Goal: Use online tool/utility: Utilize a website feature to perform a specific function

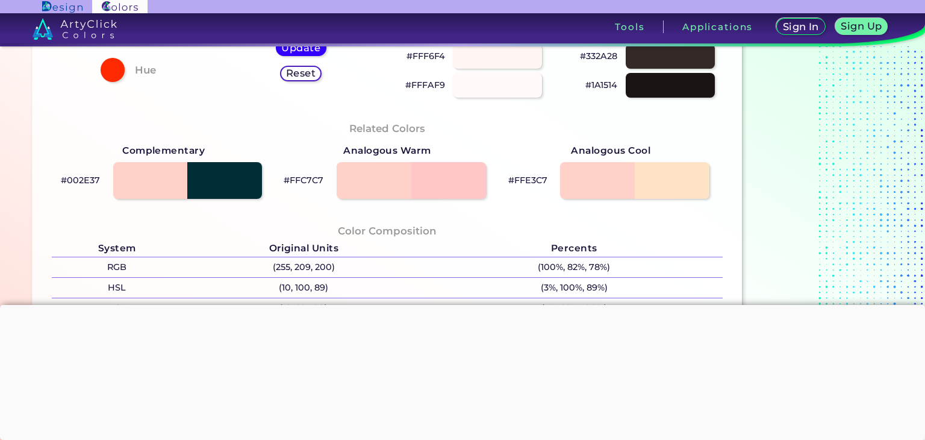
scroll to position [361, 0]
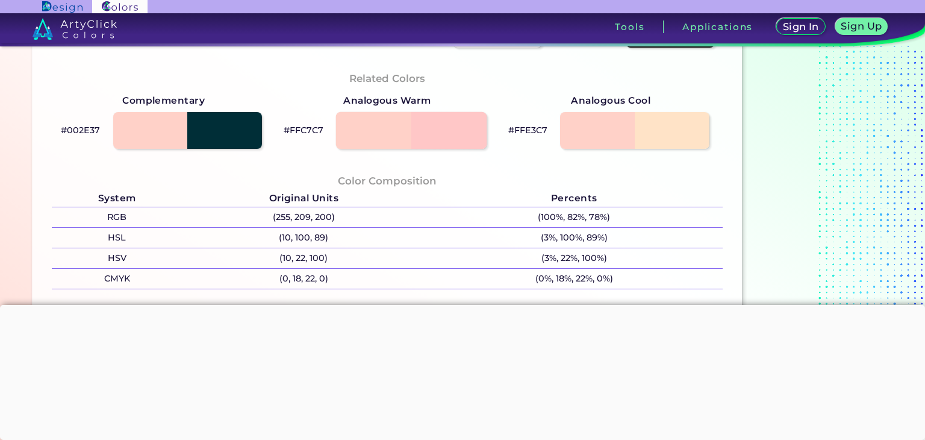
click at [462, 136] on div at bounding box center [411, 129] width 151 height 37
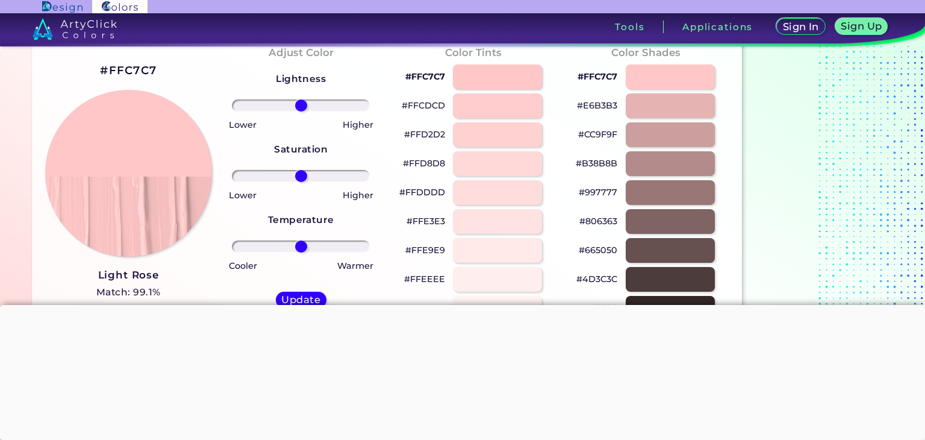
scroll to position [60, 0]
click at [505, 80] on div at bounding box center [497, 76] width 90 height 25
type input "#ffc7c7"
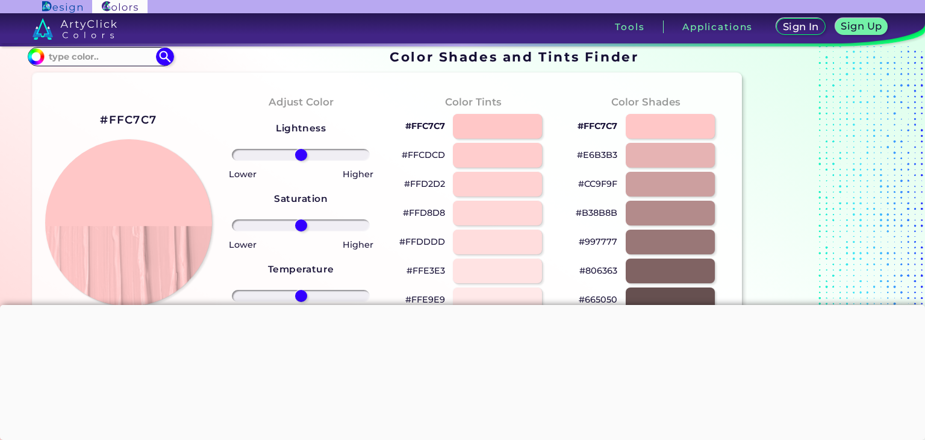
scroll to position [0, 0]
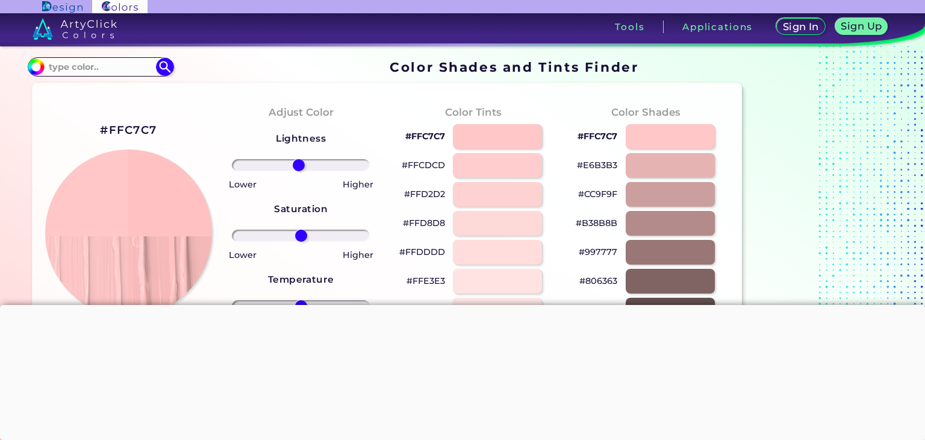
type input "-4"
click at [299, 166] on input "range" at bounding box center [301, 165] width 138 height 12
drag, startPoint x: 299, startPoint y: 234, endPoint x: 323, endPoint y: 239, distance: 24.6
type input "35"
click at [323, 239] on input "range" at bounding box center [301, 236] width 138 height 12
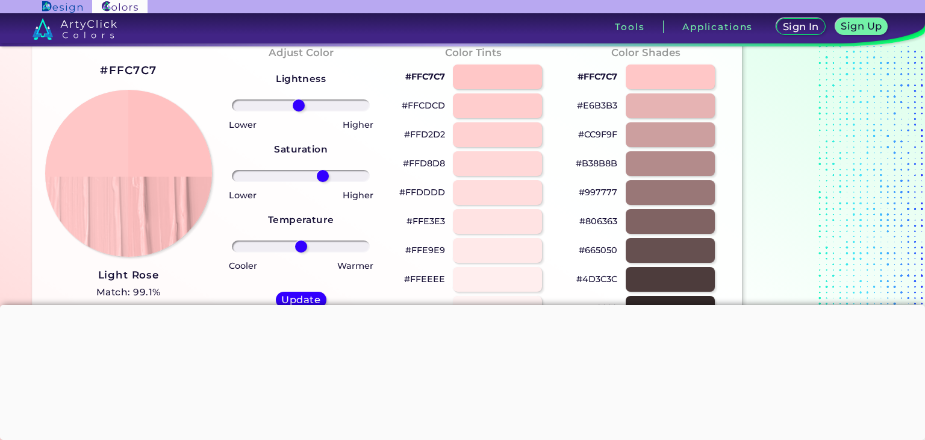
scroll to position [120, 0]
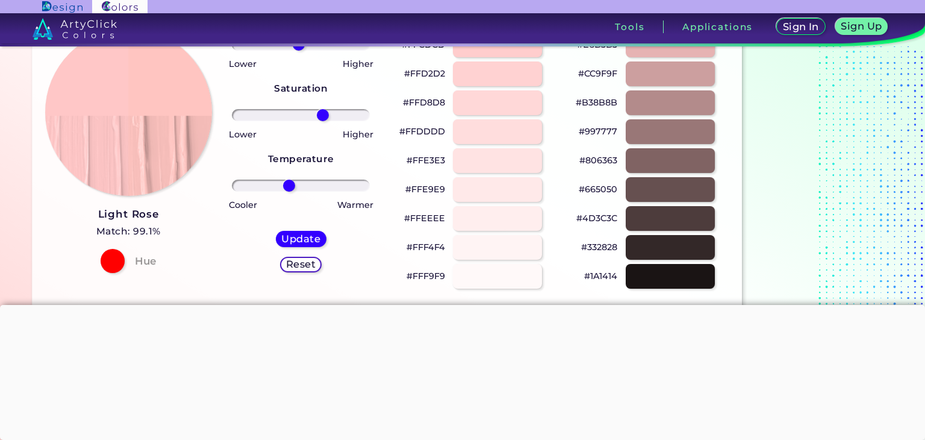
drag, startPoint x: 306, startPoint y: 184, endPoint x: 289, endPoint y: 190, distance: 18.1
type input "-19"
click at [289, 190] on input "range" at bounding box center [301, 186] width 138 height 12
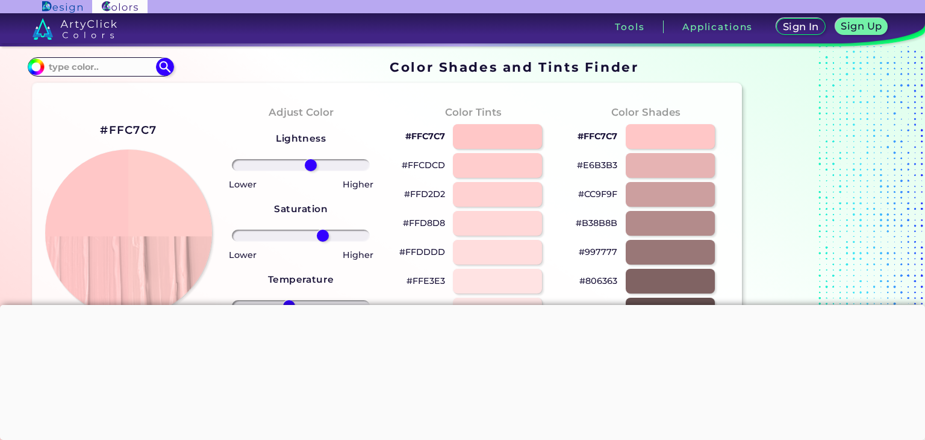
drag, startPoint x: 305, startPoint y: 164, endPoint x: 311, endPoint y: 167, distance: 6.7
type input "16"
click at [311, 167] on input "range" at bounding box center [301, 165] width 138 height 12
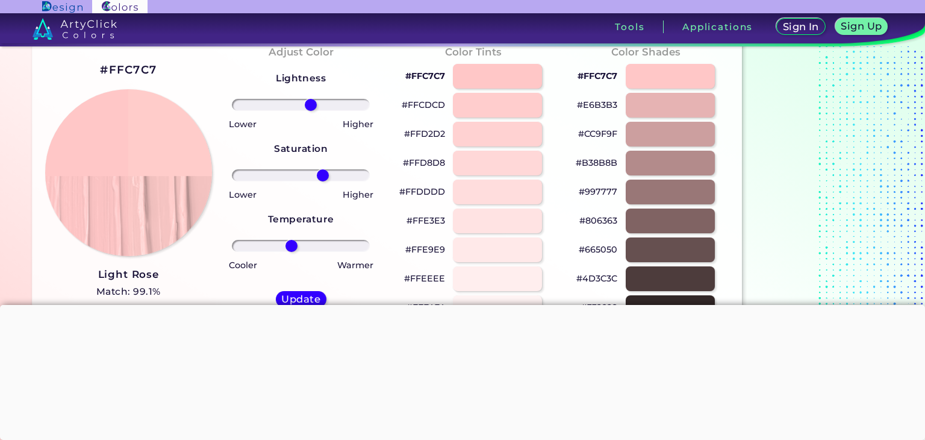
drag, startPoint x: 290, startPoint y: 244, endPoint x: 292, endPoint y: 235, distance: 9.2
type input "-15"
click at [292, 240] on input "range" at bounding box center [301, 246] width 138 height 12
drag, startPoint x: 310, startPoint y: 106, endPoint x: 335, endPoint y: 109, distance: 25.5
type input "55"
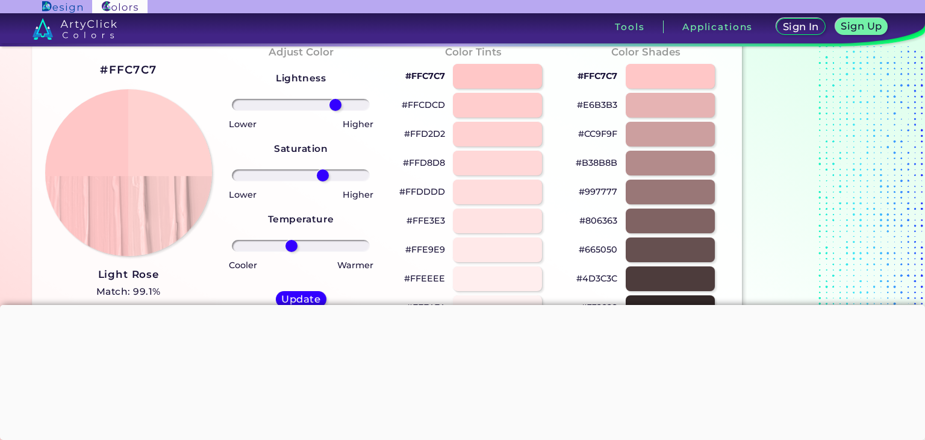
click at [335, 109] on input "range" at bounding box center [301, 105] width 138 height 12
drag, startPoint x: 318, startPoint y: 178, endPoint x: 337, endPoint y: 177, distance: 18.7
type input "57"
click at [337, 177] on input "range" at bounding box center [301, 175] width 138 height 12
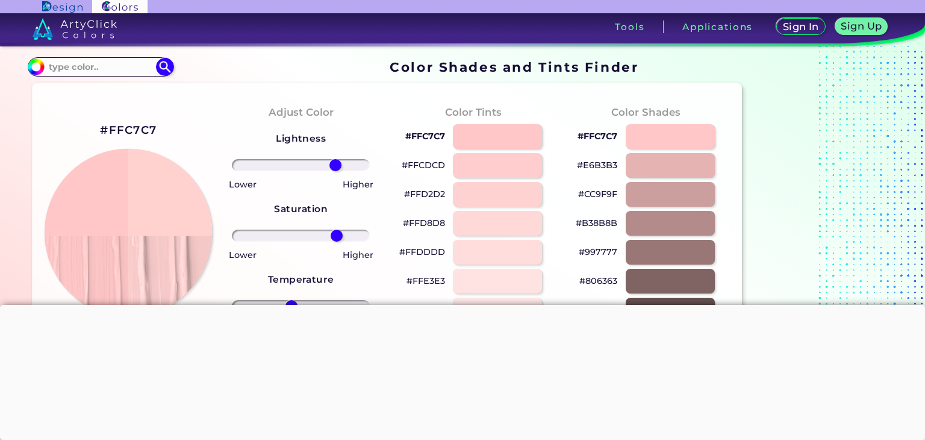
click at [170, 184] on img at bounding box center [129, 233] width 168 height 168
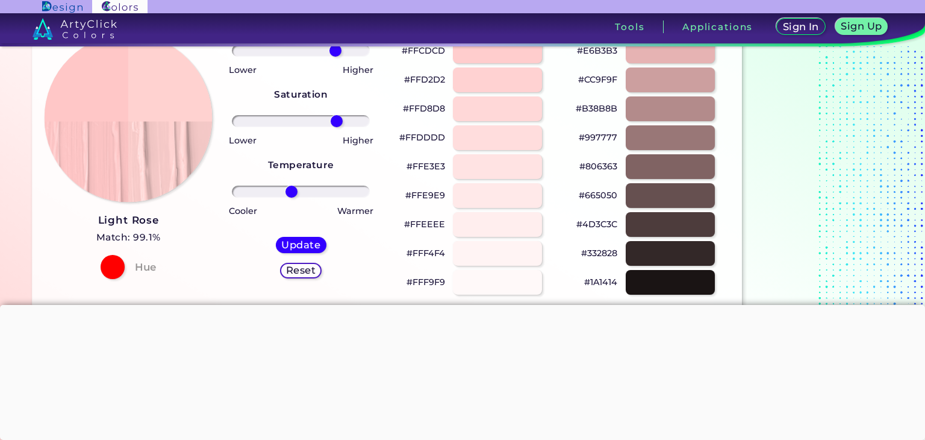
scroll to position [60, 0]
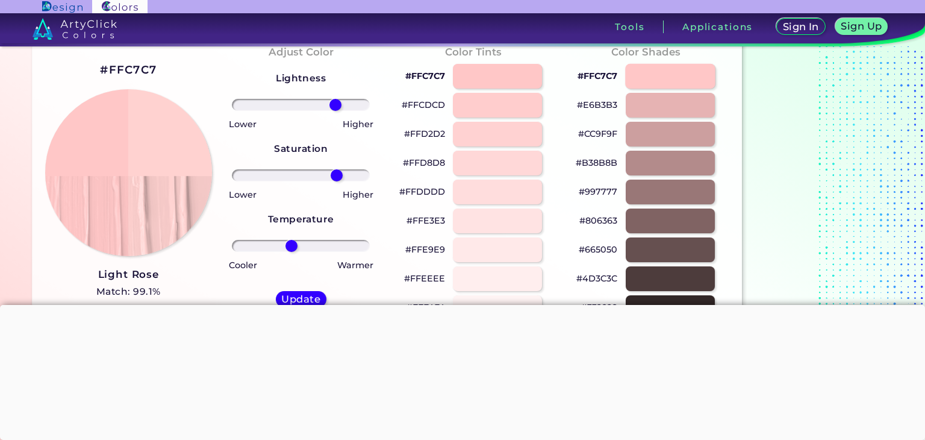
click at [680, 78] on div at bounding box center [670, 76] width 90 height 25
type input "#ffc7c7"
type input "0"
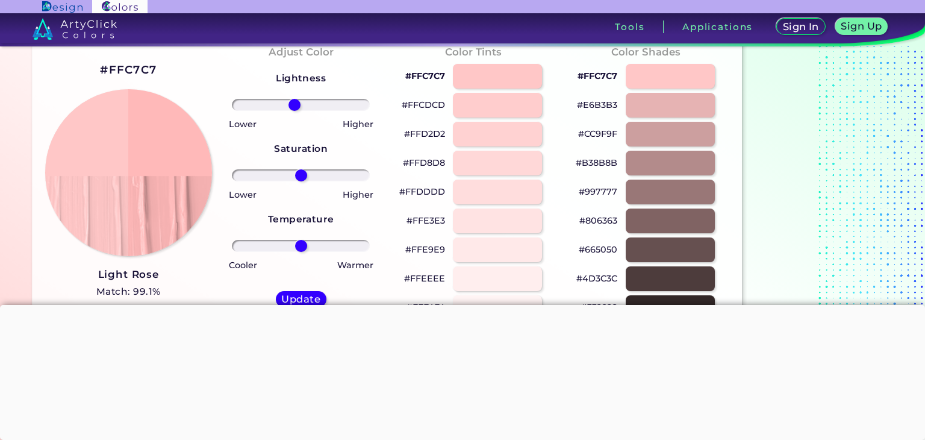
drag, startPoint x: 300, startPoint y: 105, endPoint x: 294, endPoint y: 103, distance: 6.3
type input "-10"
click at [294, 103] on input "range" at bounding box center [301, 105] width 138 height 12
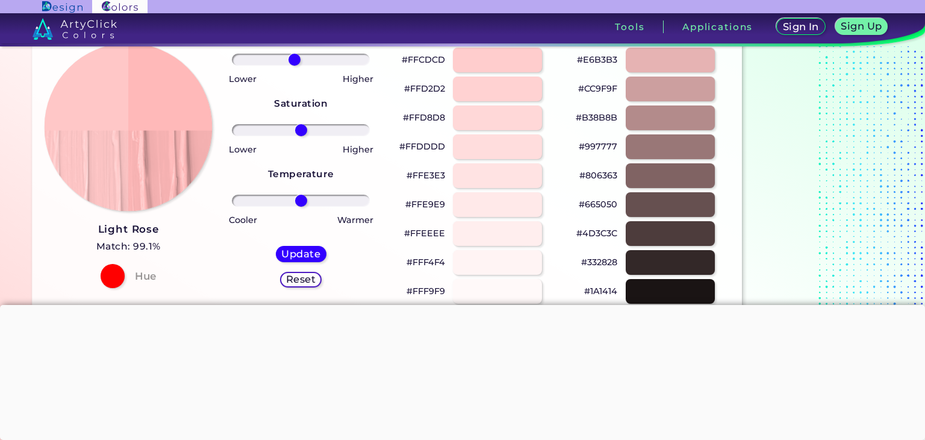
scroll to position [120, 0]
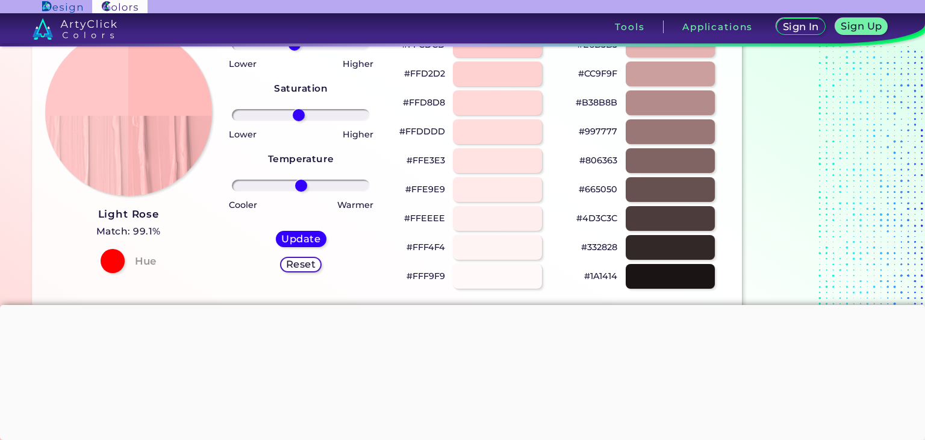
drag, startPoint x: 300, startPoint y: 113, endPoint x: 298, endPoint y: 122, distance: 9.2
type input "-4"
click at [298, 121] on input "range" at bounding box center [301, 115] width 138 height 12
drag, startPoint x: 301, startPoint y: 186, endPoint x: 297, endPoint y: 180, distance: 7.0
type input "-6"
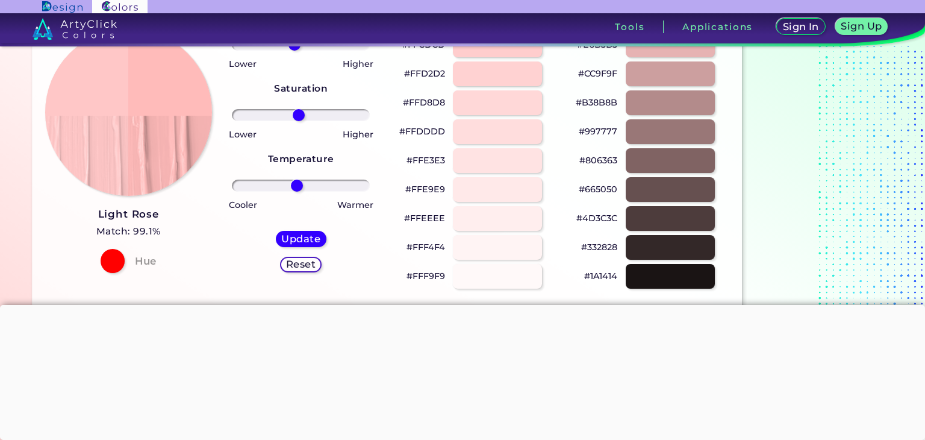
click at [297, 180] on input "range" at bounding box center [301, 186] width 138 height 12
click at [289, 266] on h5 "Reset" at bounding box center [300, 264] width 27 height 9
type input "0"
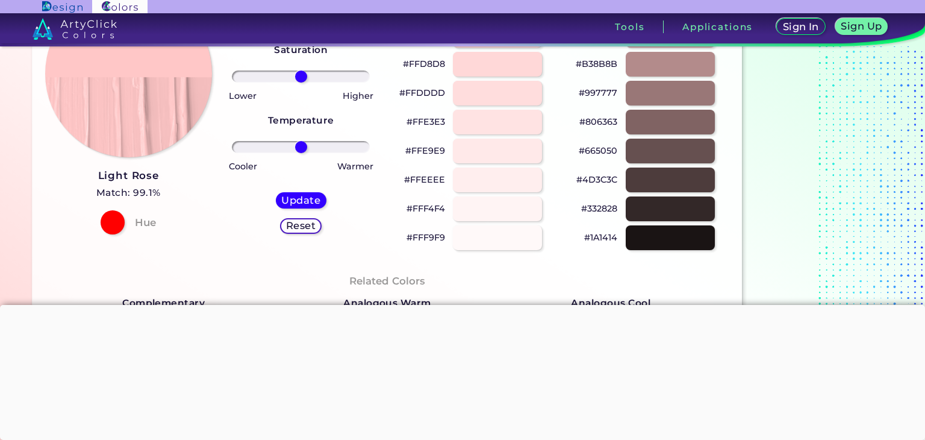
scroll to position [181, 0]
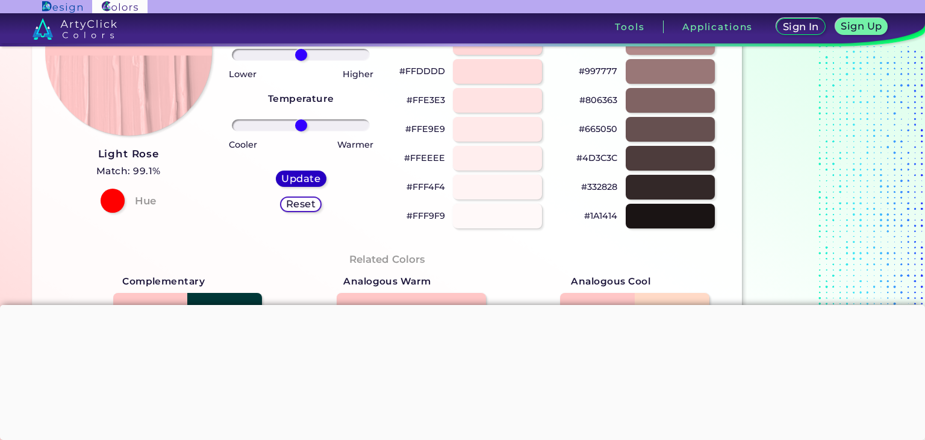
click at [305, 177] on h5 "Update" at bounding box center [301, 178] width 36 height 9
type input "#ffc7c7"
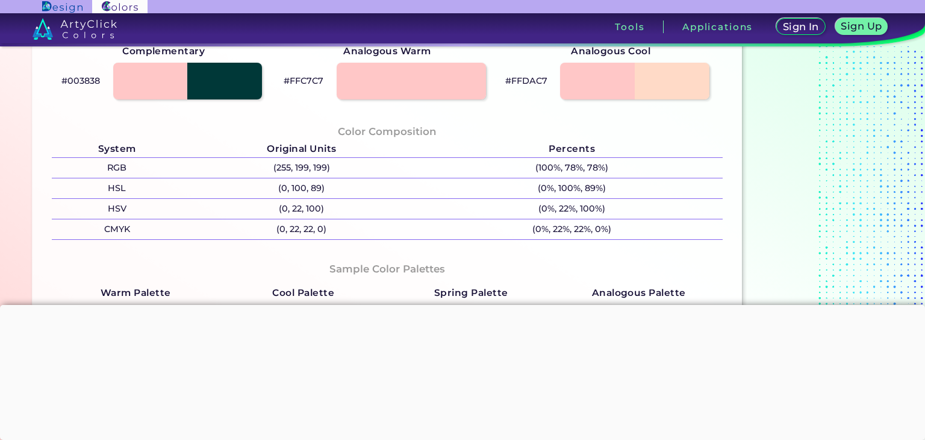
scroll to position [422, 0]
